Goal: Use online tool/utility: Utilize a website feature to perform a specific function

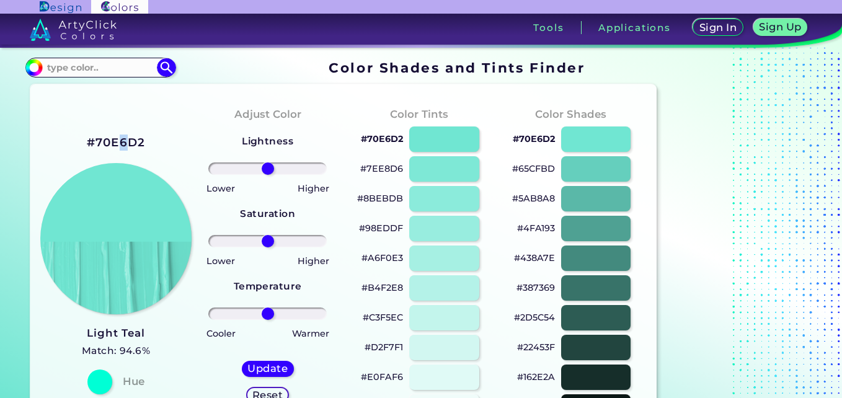
click at [126, 136] on div "#70E6D2" at bounding box center [116, 142] width 59 height 20
drag, startPoint x: 126, startPoint y: 136, endPoint x: 190, endPoint y: 149, distance: 65.8
click at [190, 149] on div "#70E6D2 Light Teal Match: 94.6% Hue" at bounding box center [116, 262] width 152 height 337
click at [83, 68] on input at bounding box center [100, 67] width 115 height 17
paste input "#FCBBB9"
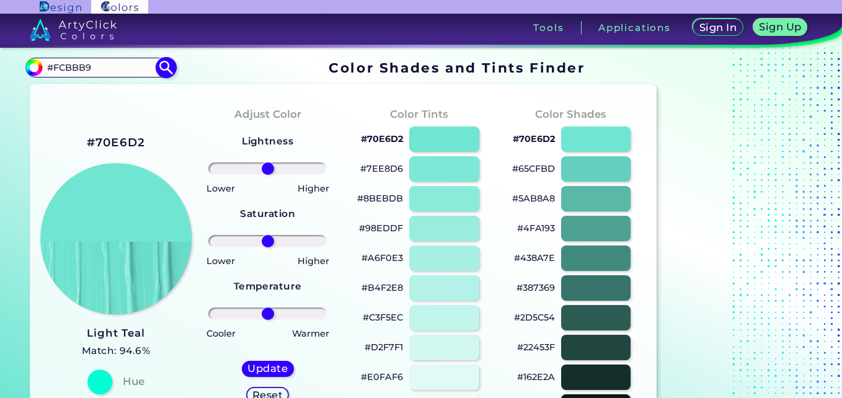
click at [148, 63] on input "#FCBBB9" at bounding box center [100, 67] width 115 height 17
type input "#FCBBB9"
click at [159, 69] on img at bounding box center [167, 68] width 22 height 22
type input "#fcbbb9"
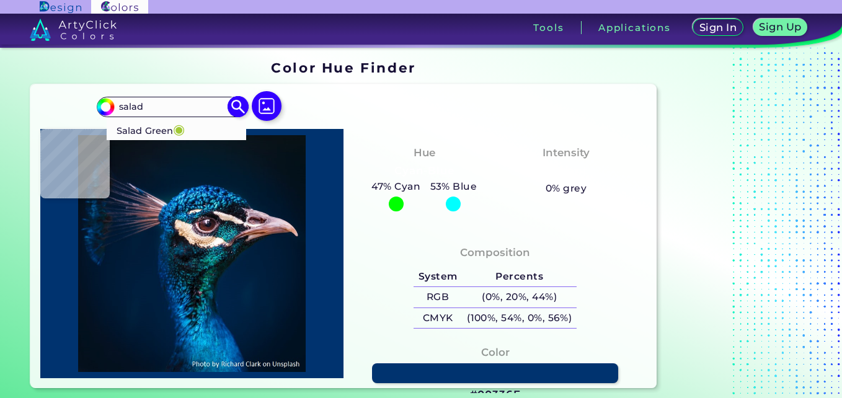
type input "salad"
click at [186, 135] on li "Salad Green ◉" at bounding box center [177, 128] width 140 height 23
type input "#a1c935"
type input "#A1C935"
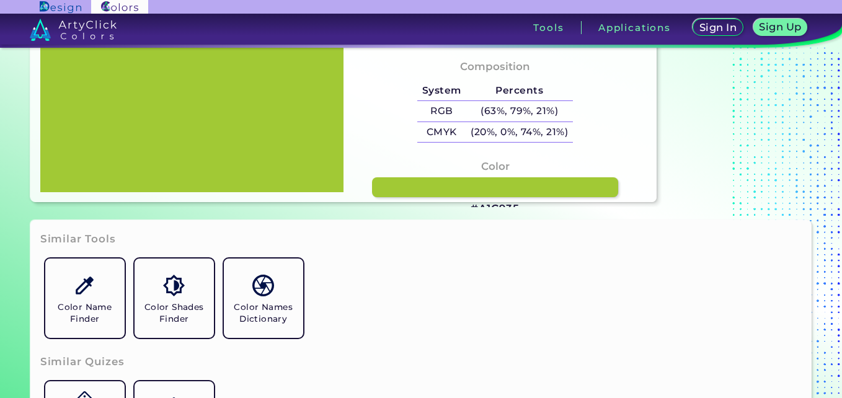
scroll to position [62, 0]
